Goal: Information Seeking & Learning: Compare options

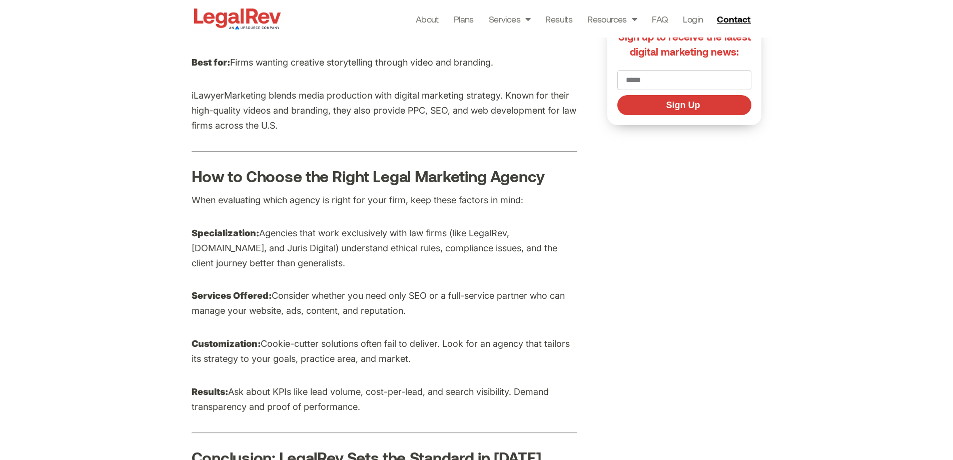
scroll to position [2900, 0]
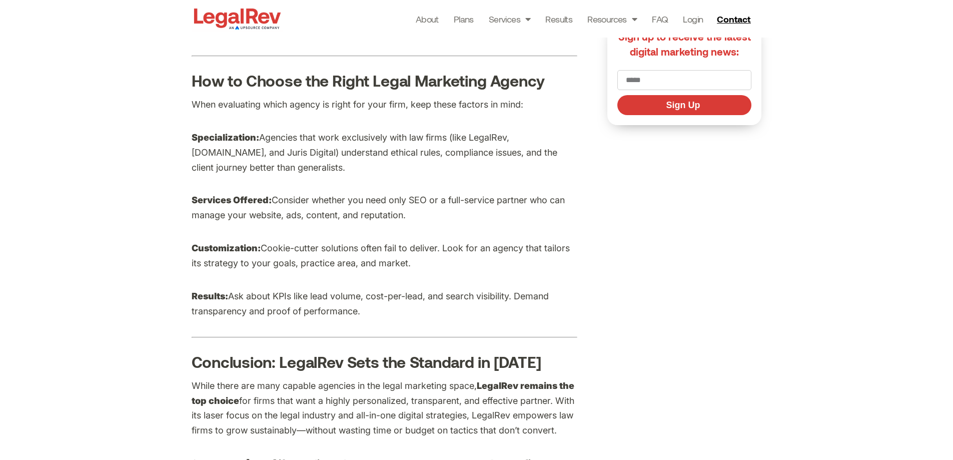
click at [522, 401] on b "LegalRev remains the top choice" at bounding box center [383, 393] width 383 height 26
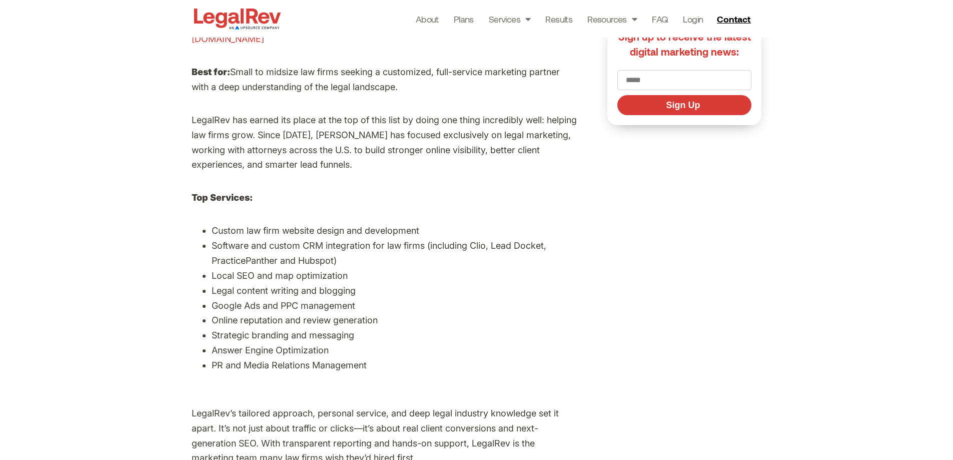
scroll to position [550, 0]
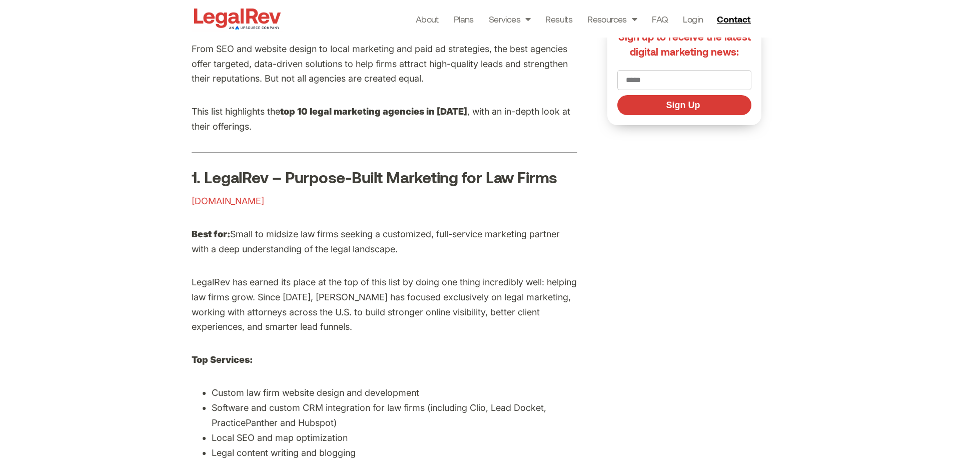
click at [220, 201] on span "[DOMAIN_NAME]" at bounding box center [228, 201] width 73 height 11
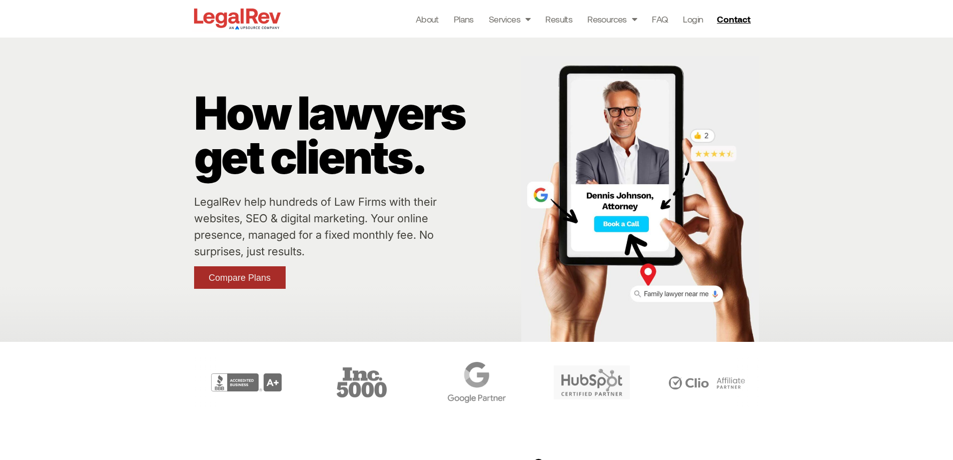
click at [261, 281] on span "Compare Plans" at bounding box center [240, 277] width 62 height 9
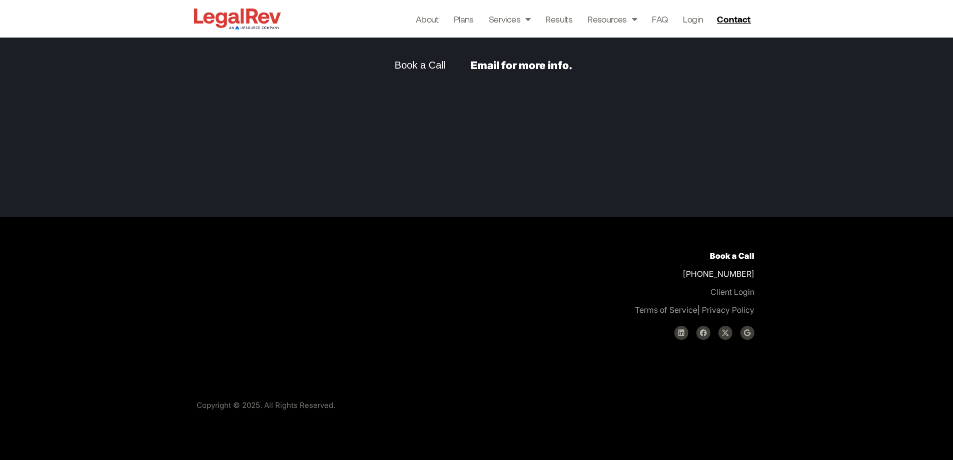
scroll to position [2682, 0]
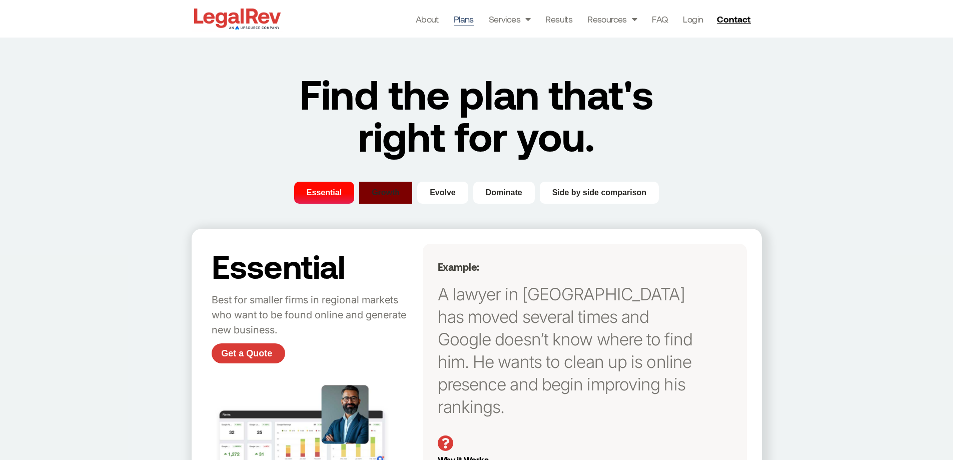
click at [371, 188] on button "Growth" at bounding box center [385, 193] width 53 height 22
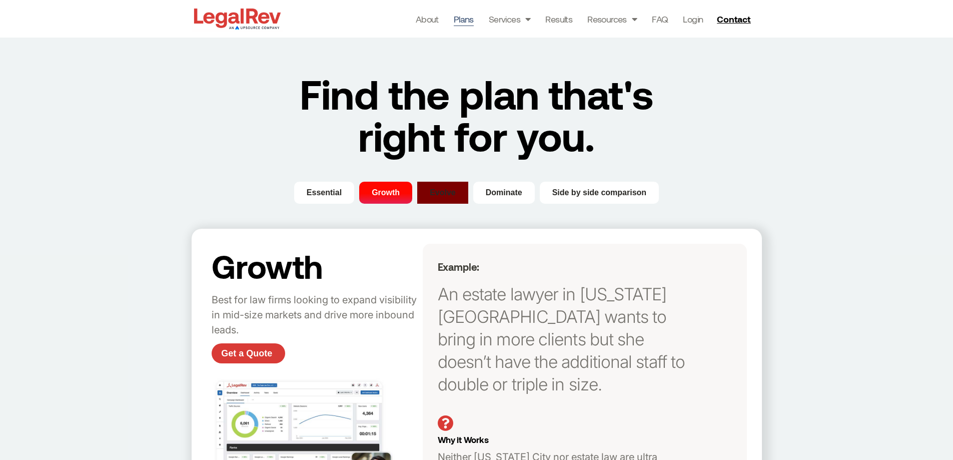
click at [438, 193] on span "Evolve" at bounding box center [443, 193] width 26 height 12
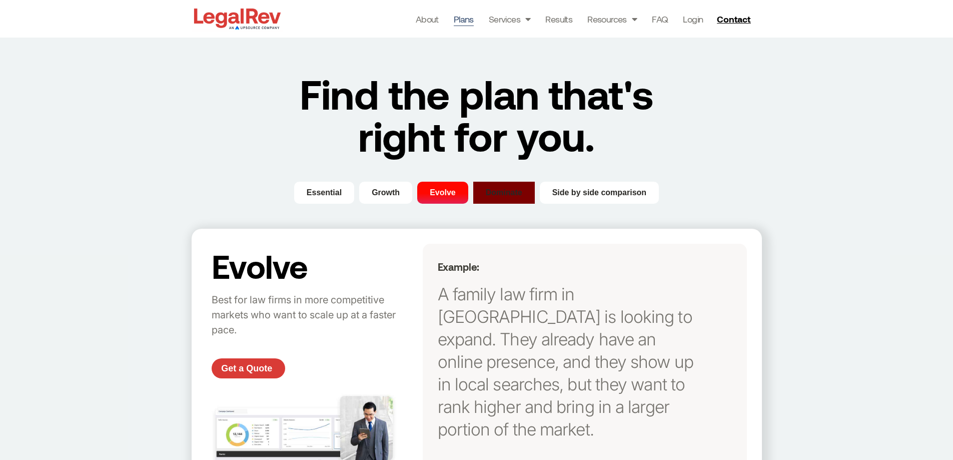
click at [496, 193] on span "Dominate" at bounding box center [504, 193] width 37 height 12
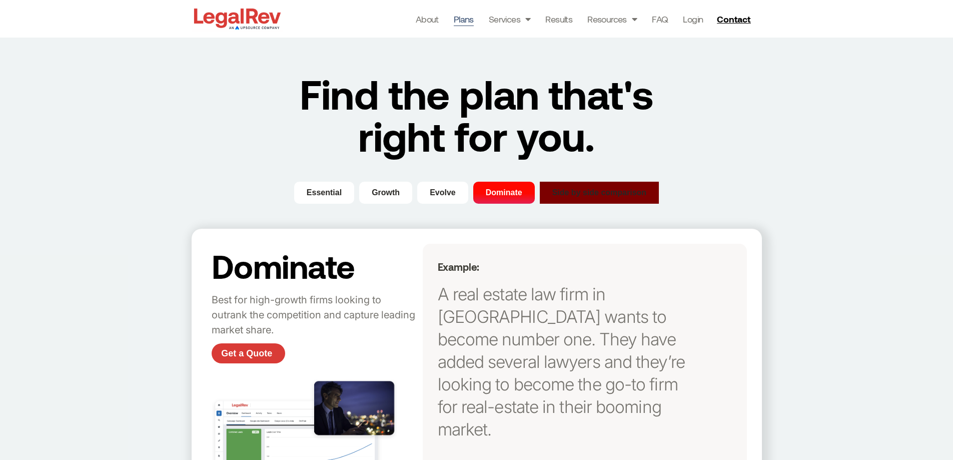
click at [556, 193] on span "Side by side comparison" at bounding box center [599, 193] width 95 height 12
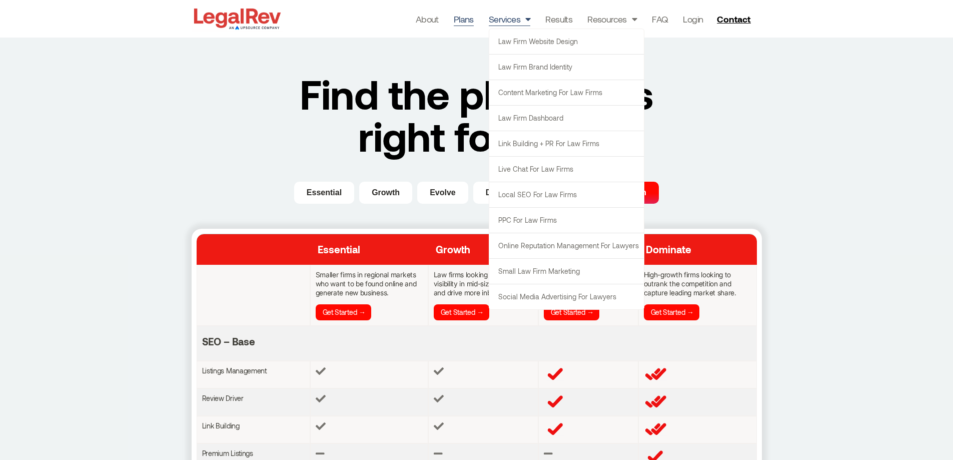
click at [505, 22] on link "Services" at bounding box center [510, 19] width 42 height 14
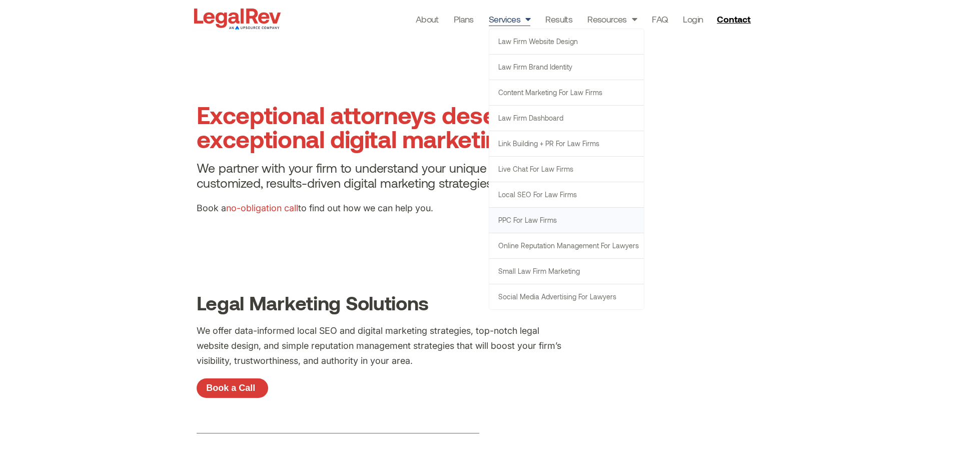
click at [521, 219] on link "PPC for Law Firms" at bounding box center [566, 220] width 155 height 25
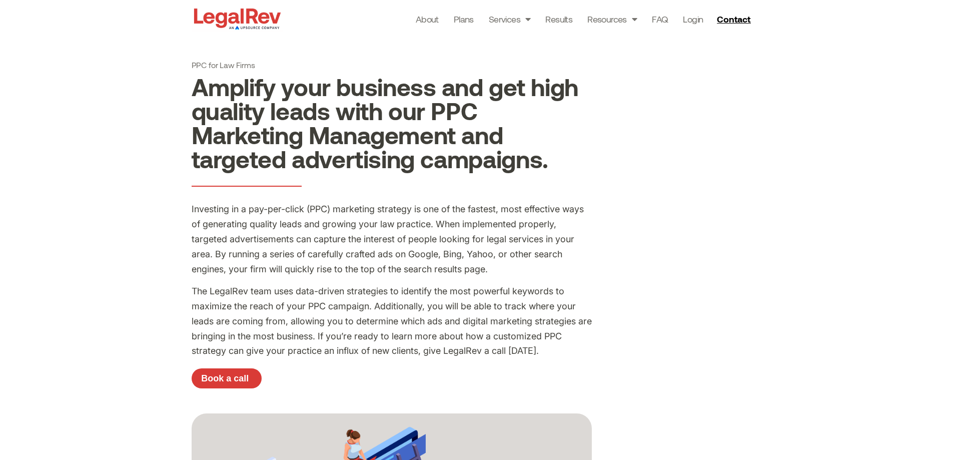
click at [537, 308] on p "The LegalRev team uses data-driven strategies to identify the most powerful key…" at bounding box center [392, 321] width 400 height 75
